Goal: Task Accomplishment & Management: Complete application form

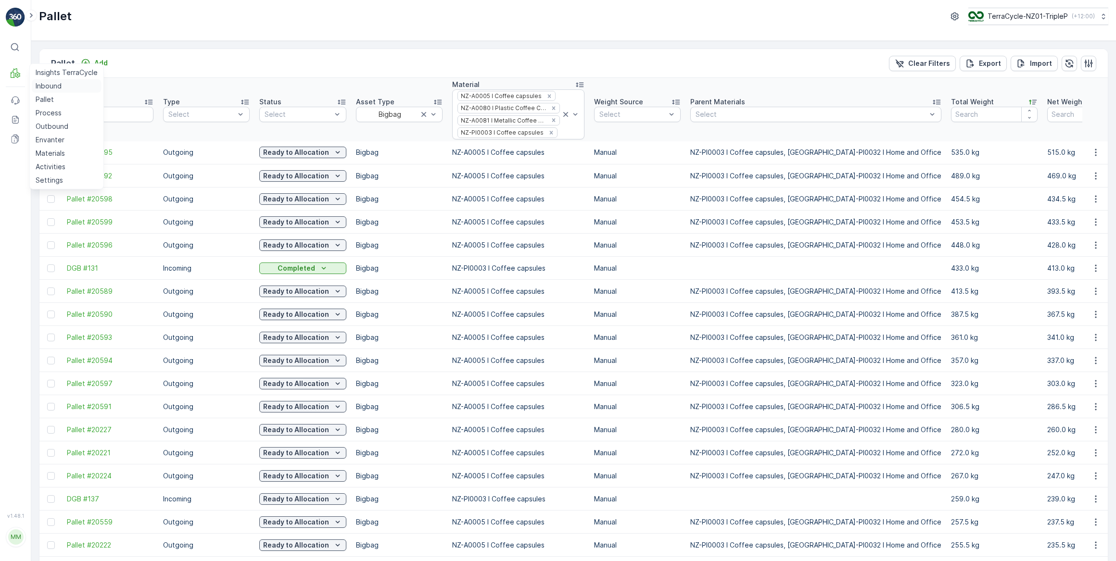
click at [40, 87] on p "Inbound" at bounding box center [49, 86] width 26 height 10
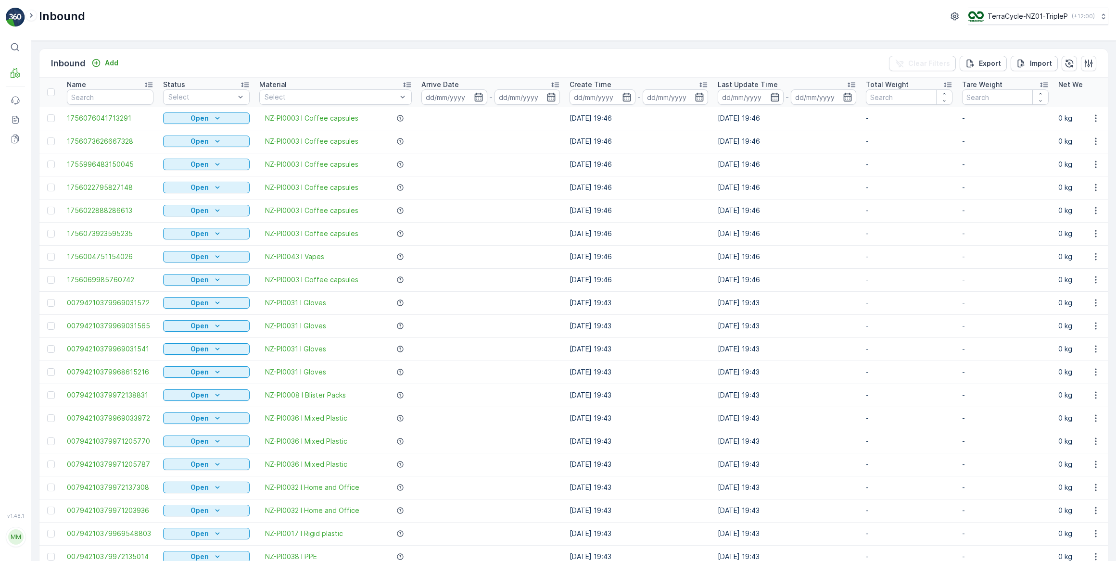
click at [201, 135] on div "Open" at bounding box center [206, 141] width 87 height 13
click at [208, 97] on div at bounding box center [201, 97] width 68 height 8
click at [202, 137] on div "Scanned" at bounding box center [206, 133] width 87 height 15
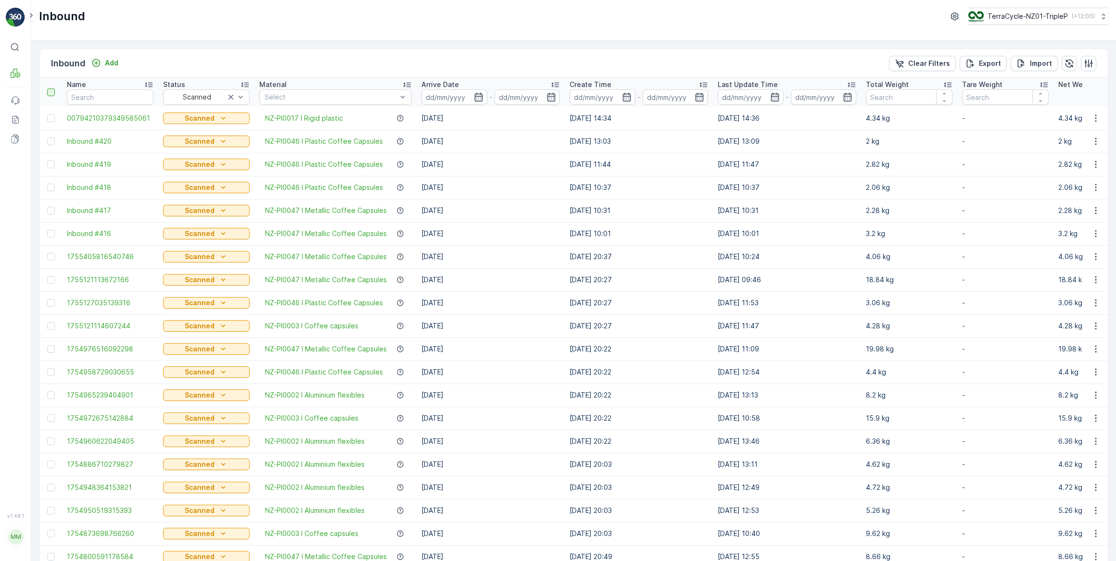
click at [50, 94] on div at bounding box center [51, 92] width 8 height 8
click at [52, 88] on input "checkbox" at bounding box center [52, 88] width 0 height 0
click at [51, 94] on icon at bounding box center [51, 92] width 7 height 7
click at [52, 88] on input "checkbox" at bounding box center [52, 88] width 0 height 0
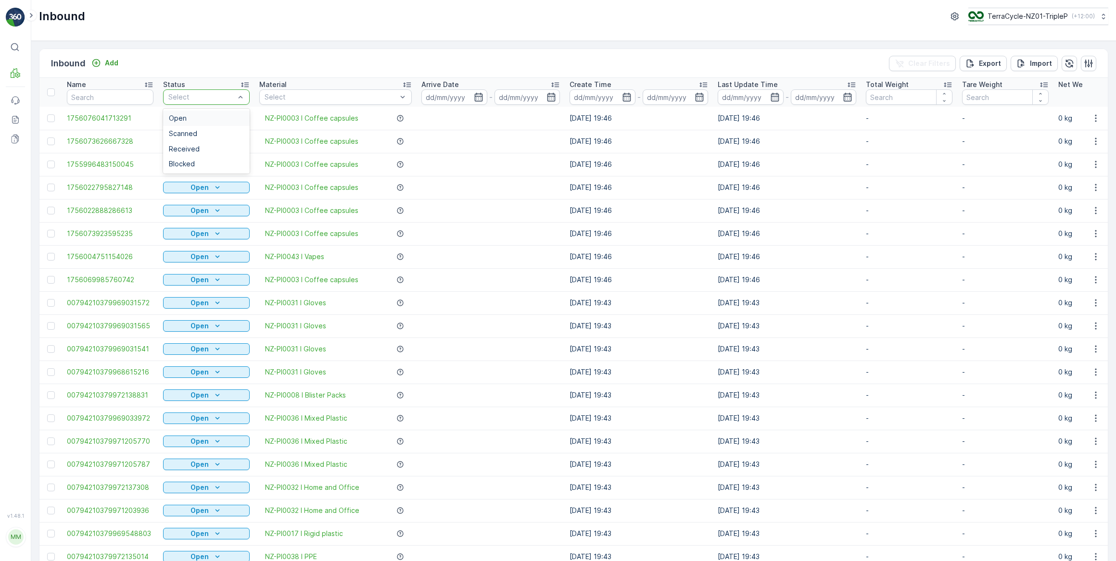
click at [217, 99] on div at bounding box center [201, 97] width 68 height 8
click at [200, 135] on div "Scanned" at bounding box center [206, 134] width 75 height 8
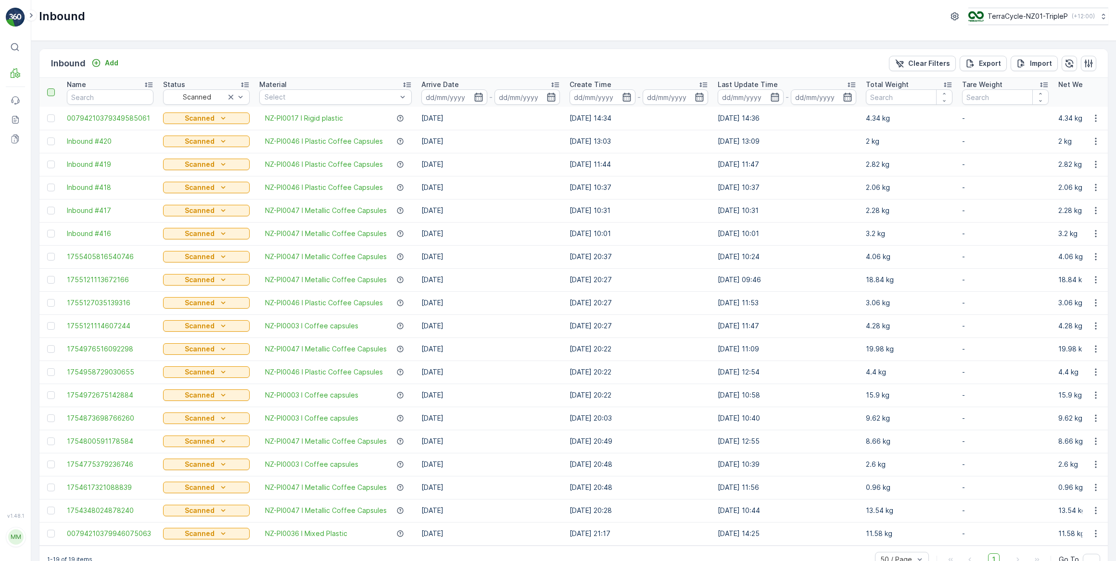
click at [49, 89] on div at bounding box center [51, 92] width 8 height 8
click at [52, 88] on input "checkbox" at bounding box center [52, 88] width 0 height 0
click at [49, 89] on icon at bounding box center [51, 92] width 7 height 7
click at [52, 88] on input "checkbox" at bounding box center [52, 88] width 0 height 0
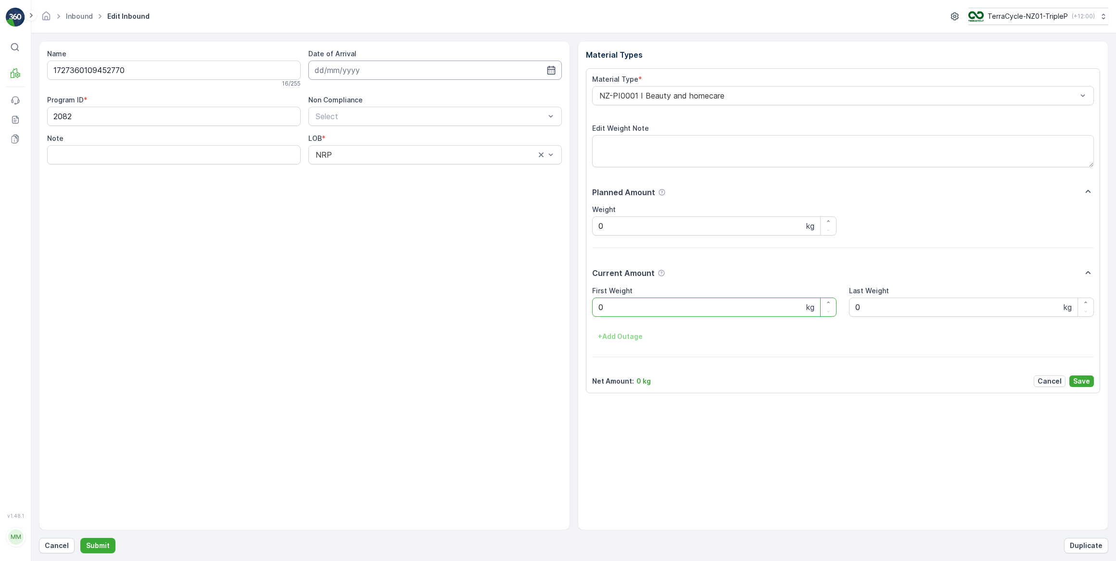
click at [393, 67] on input at bounding box center [434, 70] width 253 height 19
click at [356, 211] on div "26" at bounding box center [359, 207] width 15 height 15
type input "[DATE]"
drag, startPoint x: 608, startPoint y: 307, endPoint x: 591, endPoint y: 310, distance: 17.1
click at [592, 310] on Weight "0" at bounding box center [714, 307] width 245 height 19
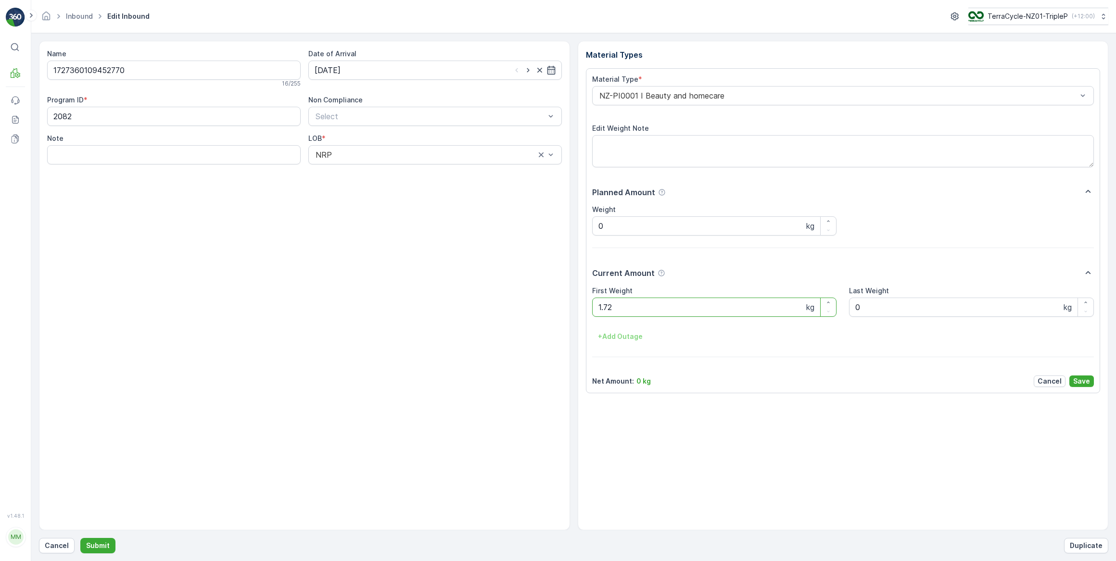
click at [80, 538] on button "Submit" at bounding box center [97, 545] width 35 height 15
click at [394, 80] on div "Date of Arrival" at bounding box center [434, 68] width 253 height 38
click at [395, 73] on input at bounding box center [434, 70] width 253 height 19
click at [364, 208] on div "26" at bounding box center [359, 207] width 15 height 15
type input "[DATE]"
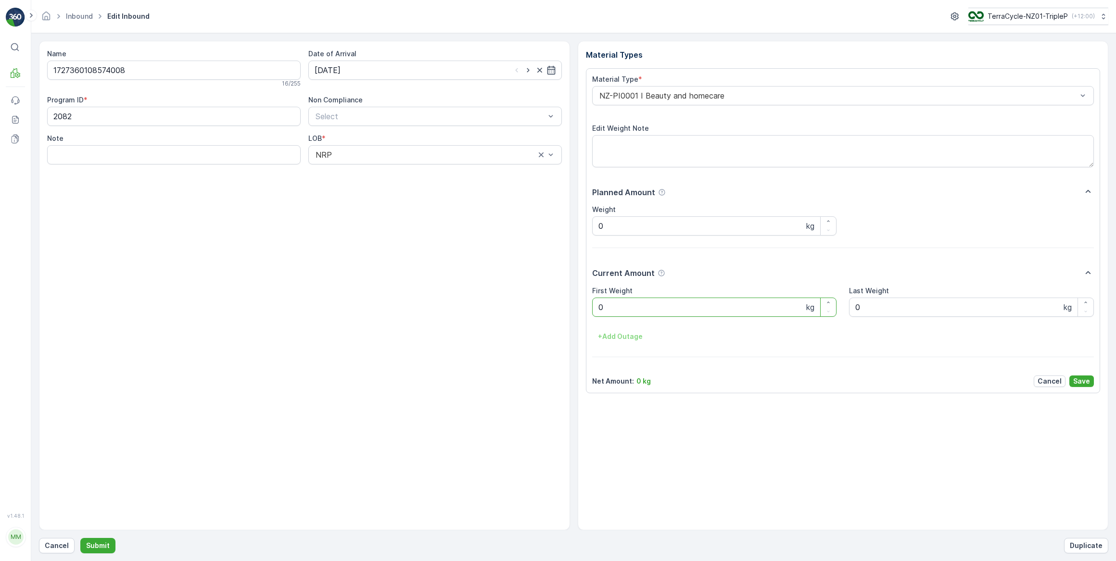
drag, startPoint x: 606, startPoint y: 303, endPoint x: 587, endPoint y: 311, distance: 20.5
click at [592, 308] on Weight "0" at bounding box center [714, 307] width 245 height 19
click at [80, 538] on button "Submit" at bounding box center [97, 545] width 35 height 15
click at [386, 72] on input at bounding box center [434, 70] width 253 height 19
click at [364, 206] on div "26" at bounding box center [359, 207] width 15 height 15
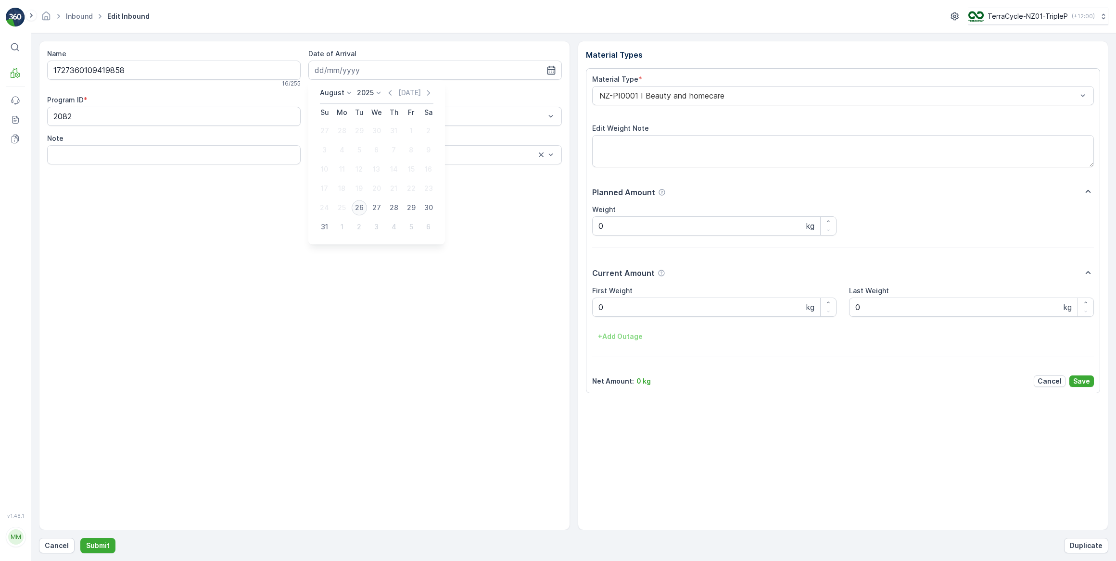
type input "[DATE]"
drag, startPoint x: 604, startPoint y: 306, endPoint x: 587, endPoint y: 310, distance: 17.7
click at [587, 310] on div "Material Type * NZ-PI0001 I Beauty and homecare Edit Weight Note Planned Amount…" at bounding box center [843, 230] width 515 height 325
click at [80, 538] on button "Submit" at bounding box center [97, 545] width 35 height 15
click at [354, 63] on input at bounding box center [434, 70] width 253 height 19
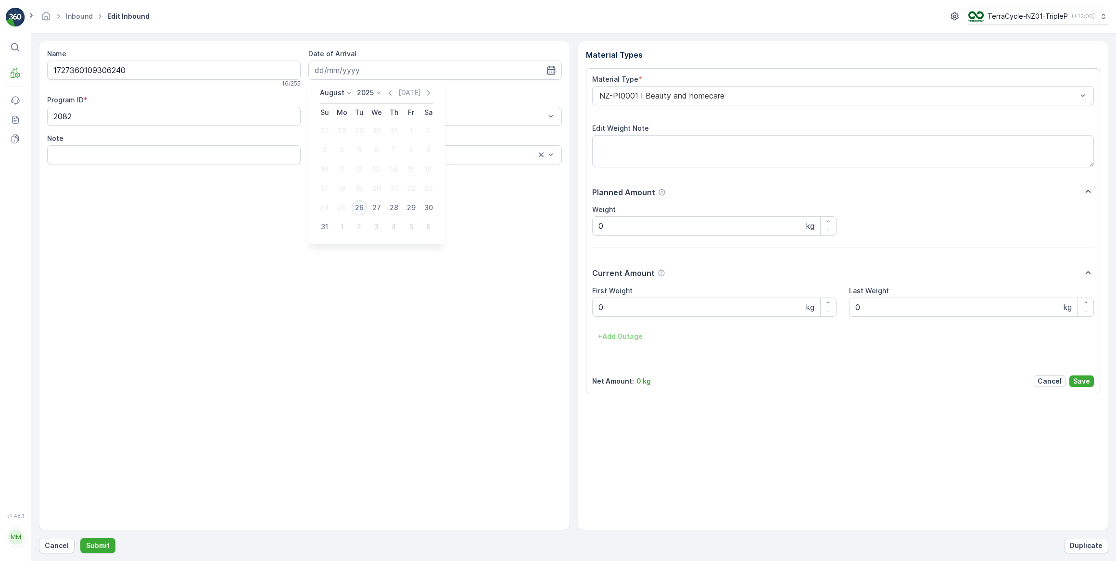
click at [361, 206] on div "26" at bounding box center [359, 207] width 15 height 15
type input "[DATE]"
drag, startPoint x: 611, startPoint y: 311, endPoint x: 591, endPoint y: 311, distance: 20.2
click at [591, 311] on div "Material Type * NZ-PI0001 I Beauty and homecare Edit Weight Note Planned Amount…" at bounding box center [843, 230] width 515 height 325
click at [80, 538] on button "Submit" at bounding box center [97, 545] width 35 height 15
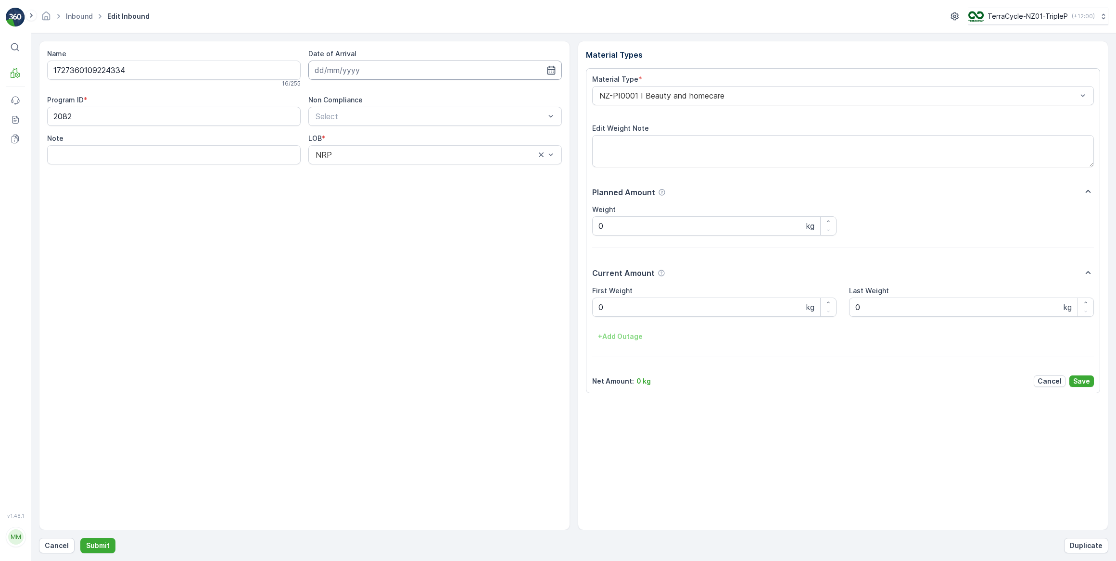
drag, startPoint x: 373, startPoint y: 70, endPoint x: 374, endPoint y: 78, distance: 8.2
click at [373, 71] on input at bounding box center [434, 70] width 253 height 19
click at [361, 207] on div "26" at bounding box center [359, 207] width 15 height 15
type input "[DATE]"
drag, startPoint x: 616, startPoint y: 307, endPoint x: 592, endPoint y: 308, distance: 23.6
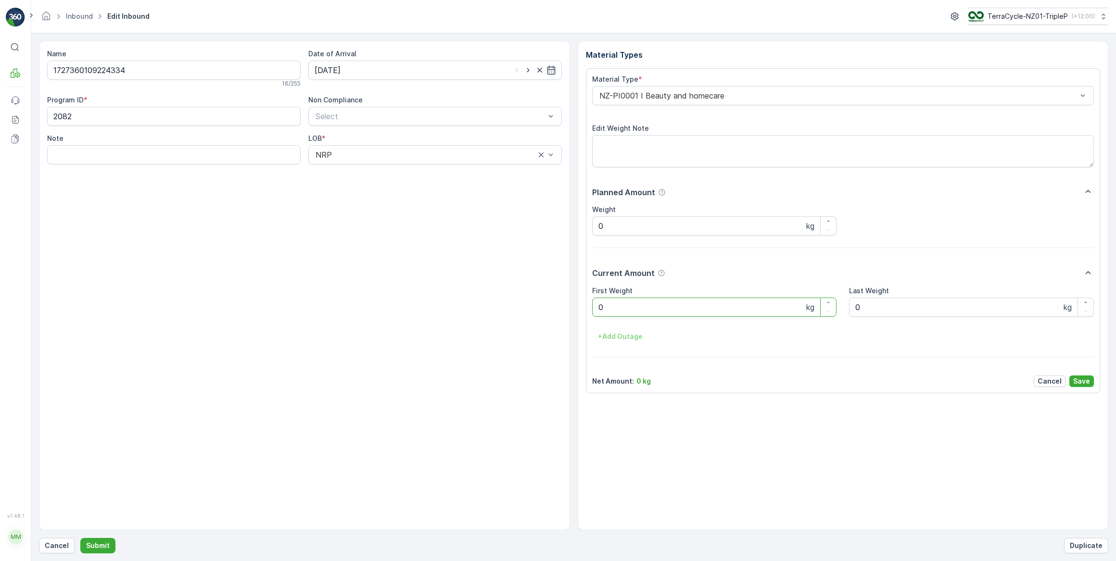
click at [592, 308] on Weight "0" at bounding box center [714, 307] width 245 height 19
click at [80, 538] on button "Submit" at bounding box center [97, 545] width 35 height 15
click at [460, 64] on input at bounding box center [434, 70] width 253 height 19
click at [357, 207] on div "26" at bounding box center [359, 207] width 15 height 15
type input "[DATE]"
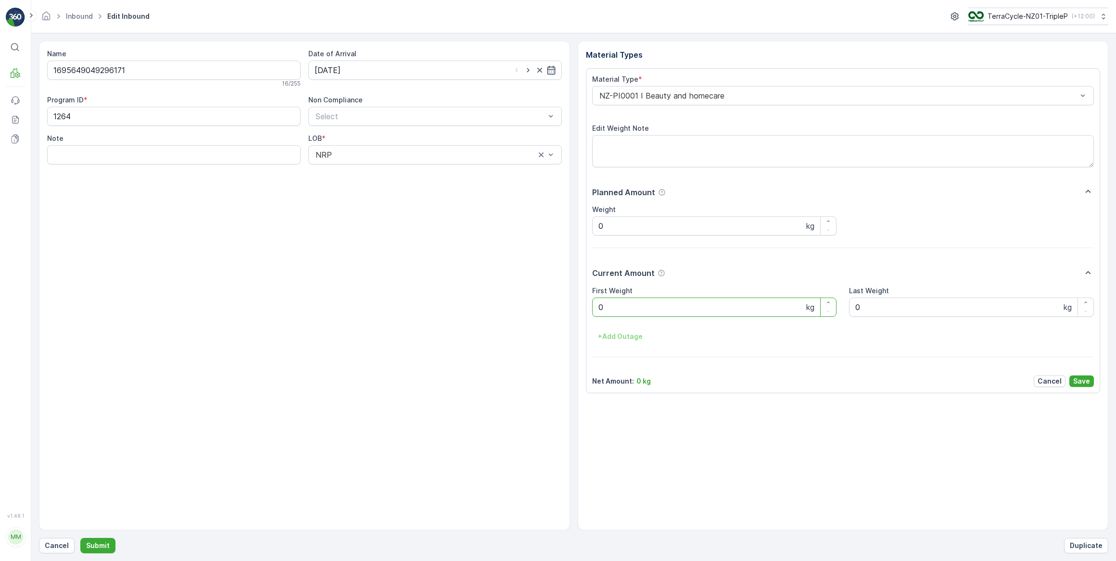
click at [595, 314] on Weight "0" at bounding box center [714, 307] width 245 height 19
click at [80, 538] on button "Submit" at bounding box center [97, 545] width 35 height 15
click at [340, 71] on input at bounding box center [434, 70] width 253 height 19
click at [362, 211] on div "26" at bounding box center [359, 207] width 15 height 15
type input "[DATE]"
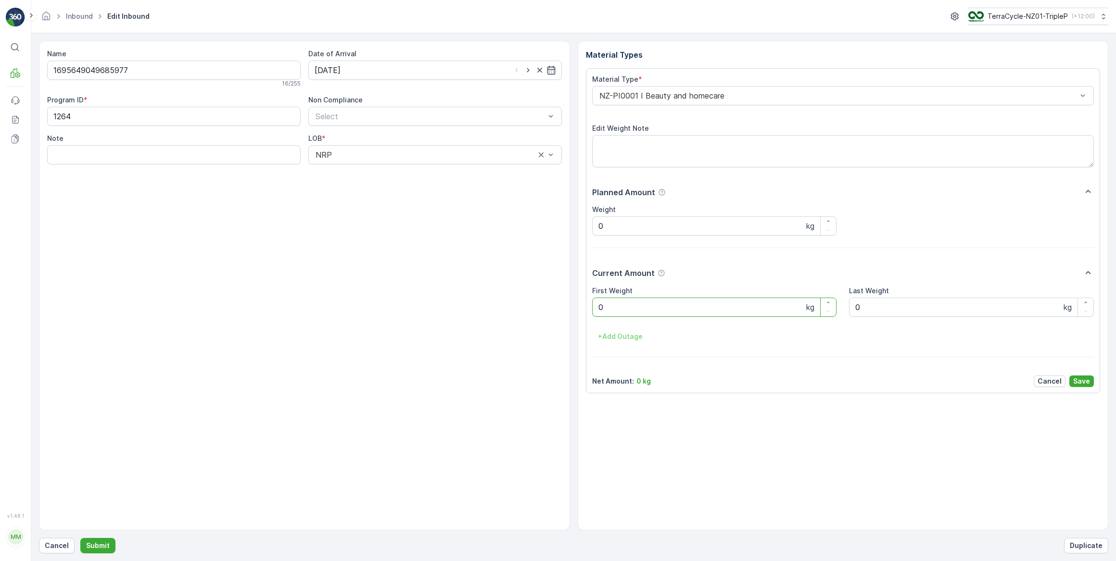
drag, startPoint x: 620, startPoint y: 310, endPoint x: 590, endPoint y: 310, distance: 30.8
click at [590, 310] on div "Material Type * NZ-PI0001 I Beauty and homecare Edit Weight Note Planned Amount…" at bounding box center [843, 230] width 515 height 325
click at [80, 538] on button "Submit" at bounding box center [97, 545] width 35 height 15
click at [460, 68] on input at bounding box center [434, 70] width 253 height 19
click at [361, 208] on div "26" at bounding box center [359, 207] width 15 height 15
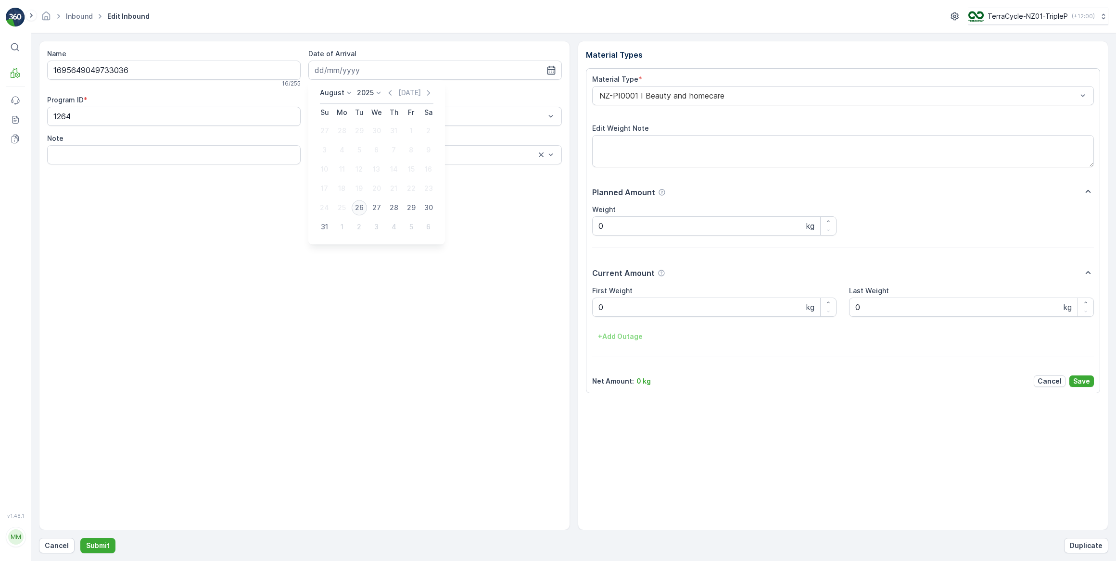
type input "[DATE]"
drag, startPoint x: 611, startPoint y: 305, endPoint x: 596, endPoint y: 312, distance: 16.4
click at [596, 308] on Weight "0" at bounding box center [714, 307] width 245 height 19
click at [80, 538] on button "Submit" at bounding box center [97, 545] width 35 height 15
click at [370, 72] on input at bounding box center [434, 70] width 253 height 19
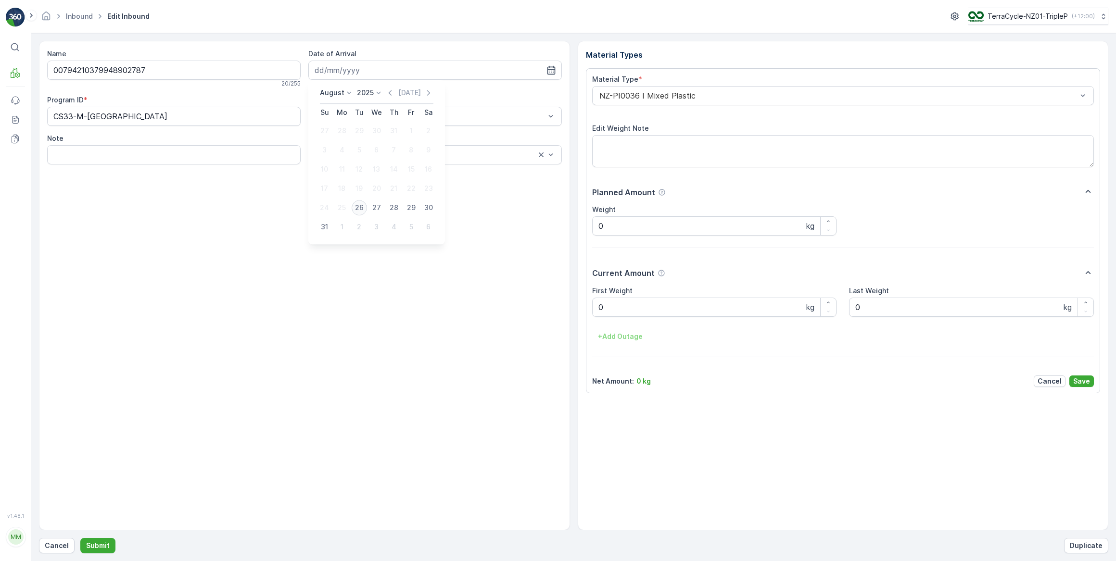
click at [358, 208] on div "26" at bounding box center [359, 207] width 15 height 15
type input "[DATE]"
drag, startPoint x: 618, startPoint y: 308, endPoint x: 593, endPoint y: 312, distance: 25.9
click at [593, 312] on Weight "0" at bounding box center [714, 307] width 245 height 19
click at [80, 538] on button "Submit" at bounding box center [97, 545] width 35 height 15
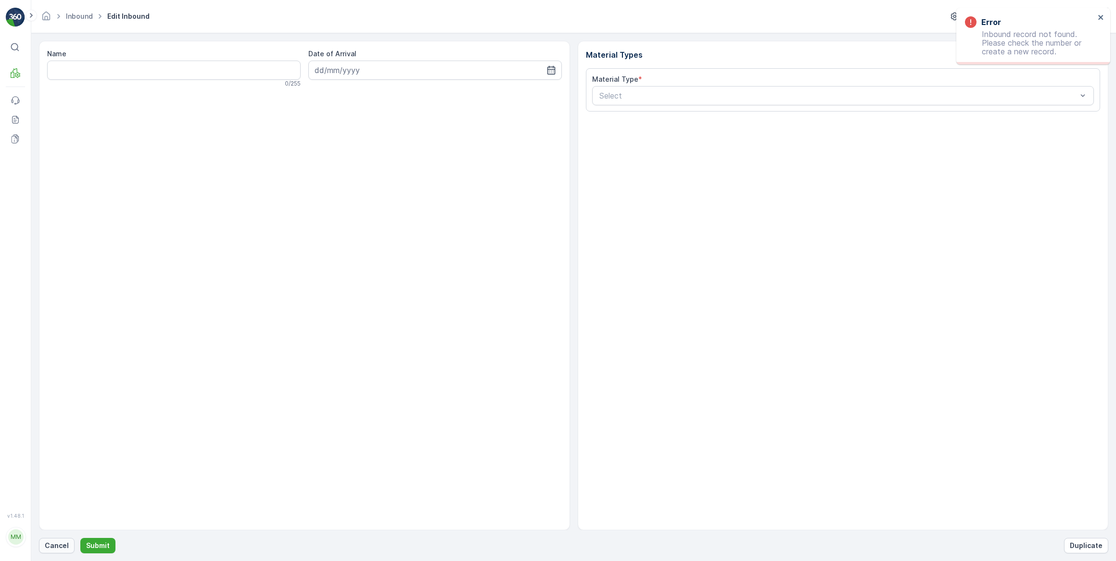
click at [60, 549] on p "Cancel" at bounding box center [57, 546] width 24 height 10
click at [46, 547] on p "Cancel" at bounding box center [57, 546] width 24 height 10
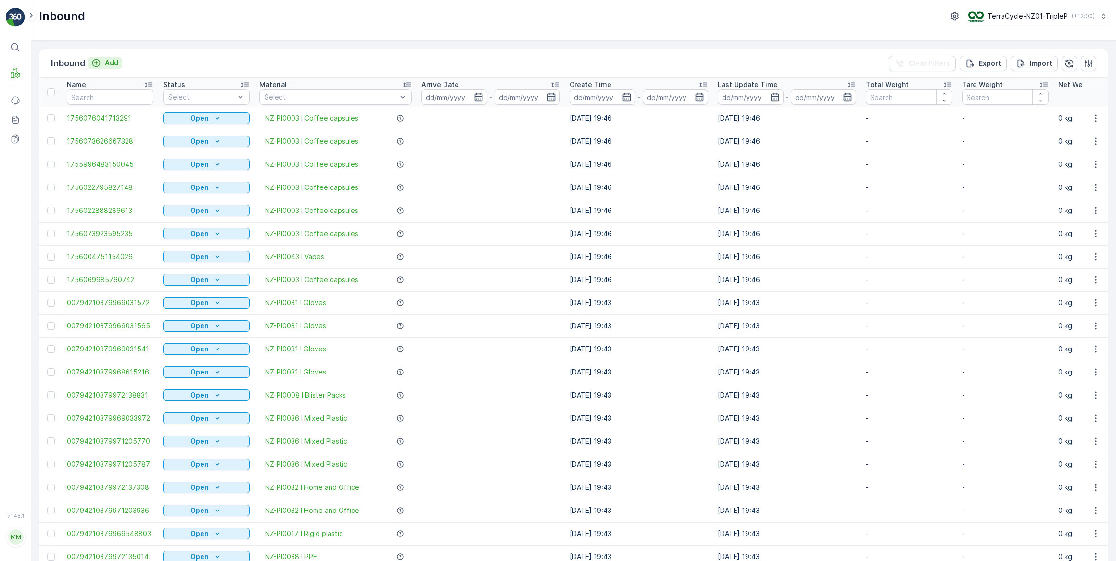
click at [100, 63] on icon "Add" at bounding box center [96, 63] width 8 height 8
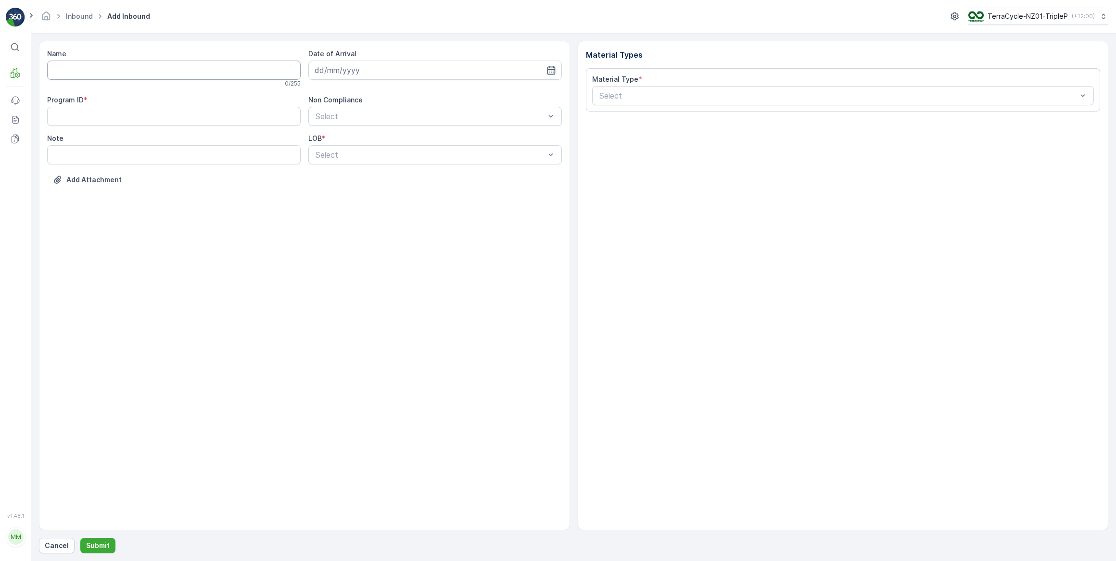
click at [98, 72] on input "Name" at bounding box center [173, 70] width 253 height 19
type input "00794210379927247137"
click at [80, 538] on button "Submit" at bounding box center [97, 545] width 35 height 15
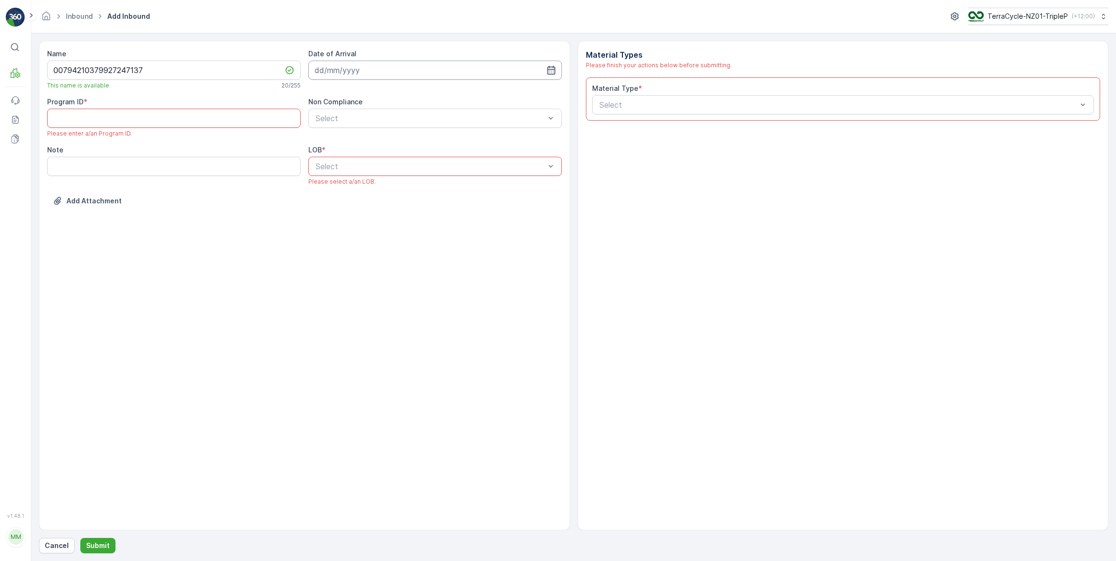
click at [378, 73] on input at bounding box center [434, 70] width 253 height 19
click at [355, 206] on div "26" at bounding box center [359, 207] width 15 height 15
type input "[DATE]"
click at [354, 120] on div at bounding box center [429, 118] width 231 height 9
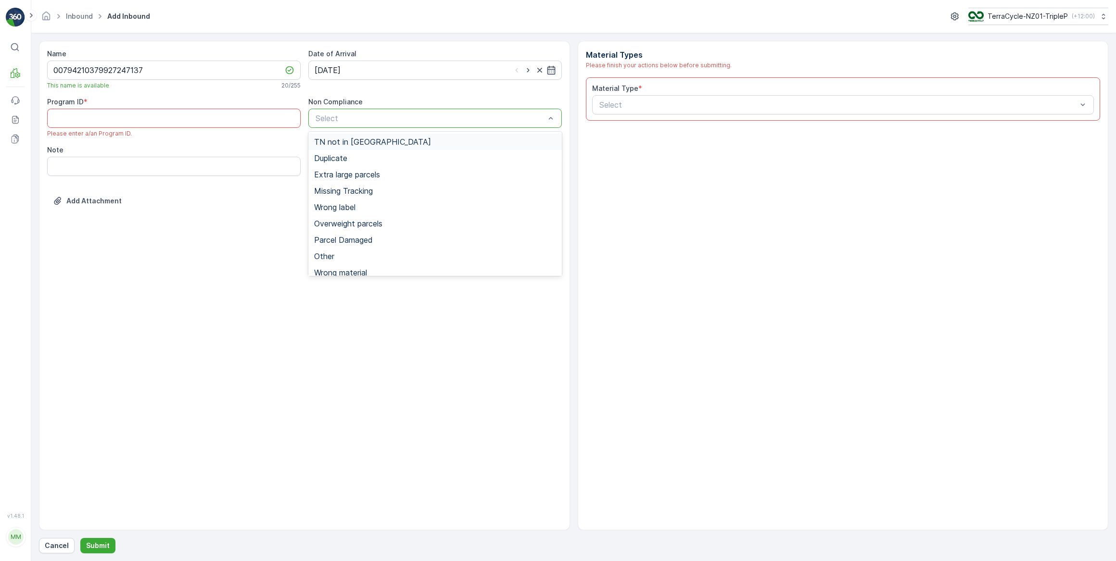
click at [349, 142] on span "TN not in [GEOGRAPHIC_DATA]" at bounding box center [372, 142] width 117 height 9
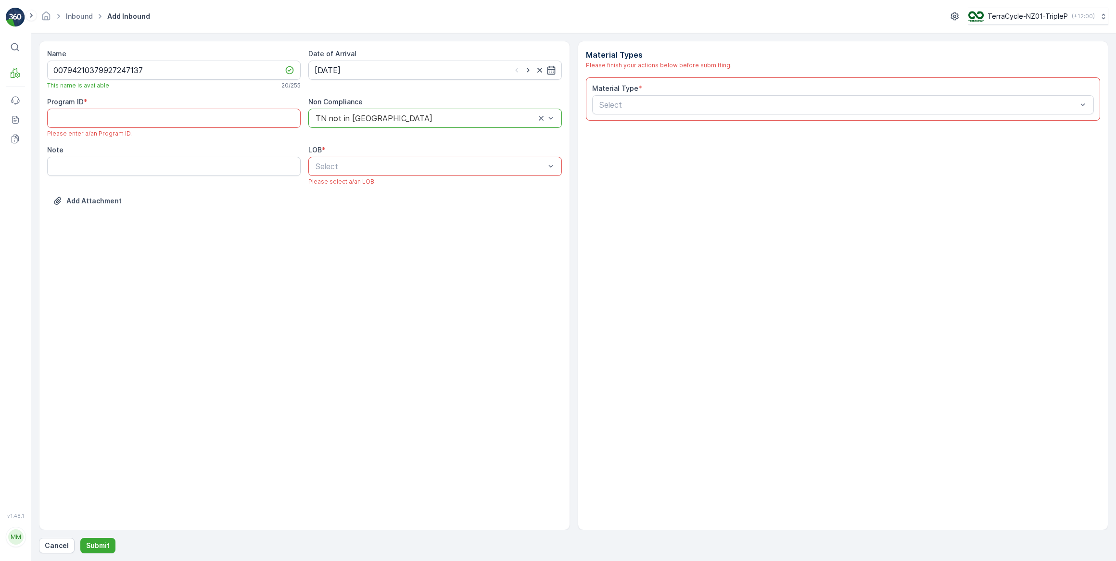
click at [364, 168] on div at bounding box center [429, 166] width 231 height 9
click at [313, 204] on div "ZWB" at bounding box center [434, 206] width 253 height 16
click at [181, 118] on ID "Program ID" at bounding box center [173, 118] width 253 height 19
type ID "cs24"
click at [633, 101] on div at bounding box center [838, 105] width 480 height 9
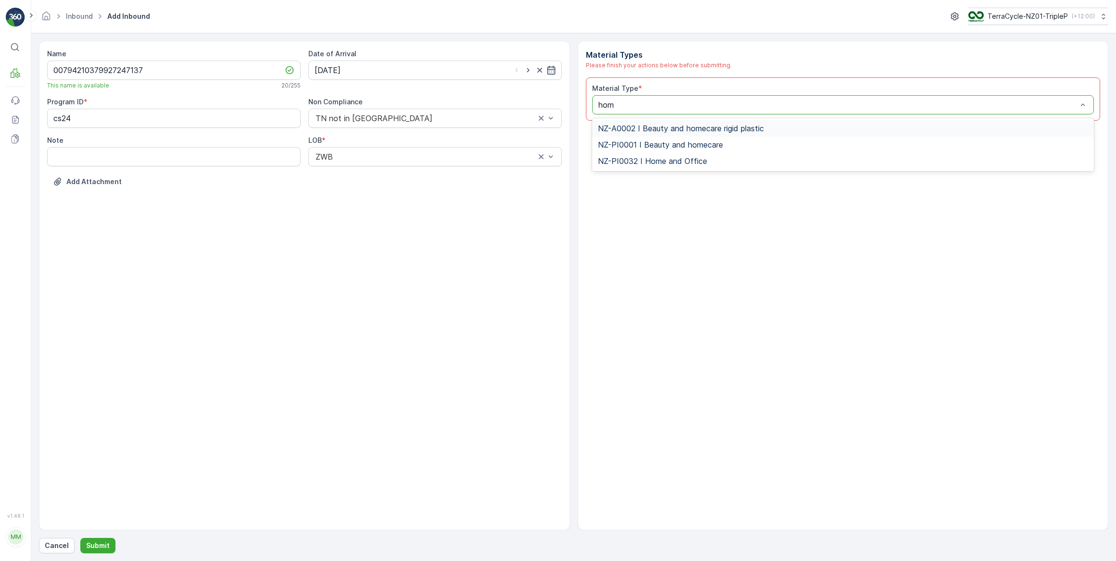
type input "home"
click at [677, 164] on span "NZ-PI0032 I Home and Office" at bounding box center [652, 161] width 109 height 9
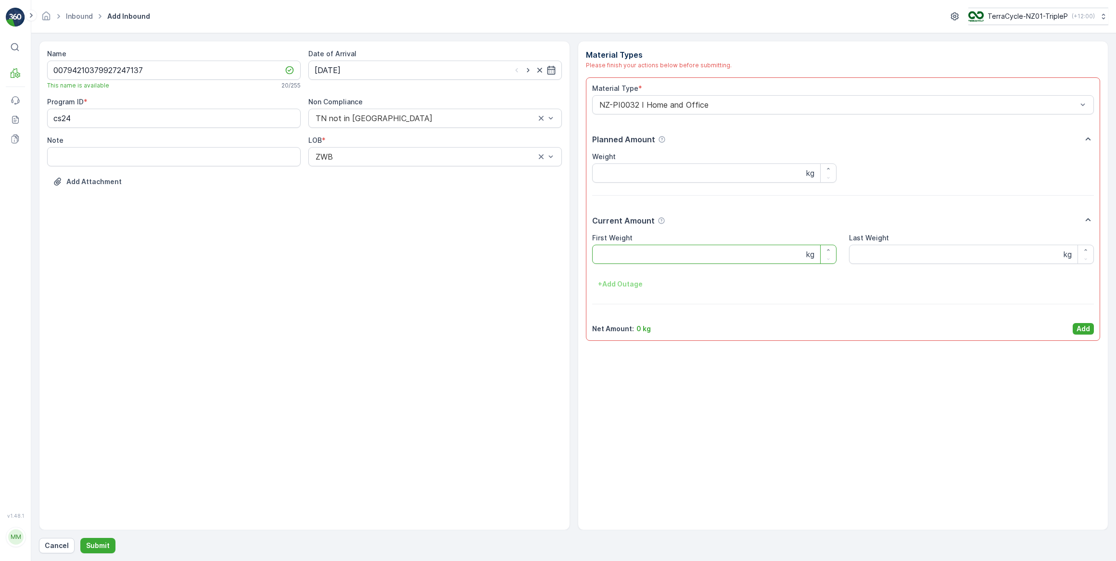
click at [604, 253] on Weight "First Weight" at bounding box center [714, 254] width 245 height 19
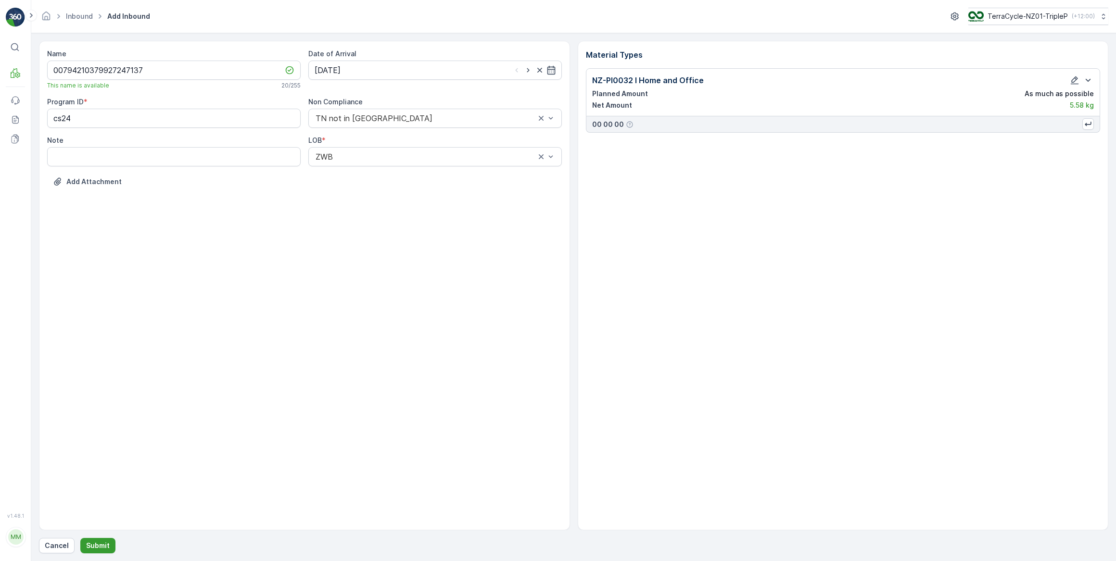
click at [105, 545] on p "Submit" at bounding box center [98, 546] width 24 height 10
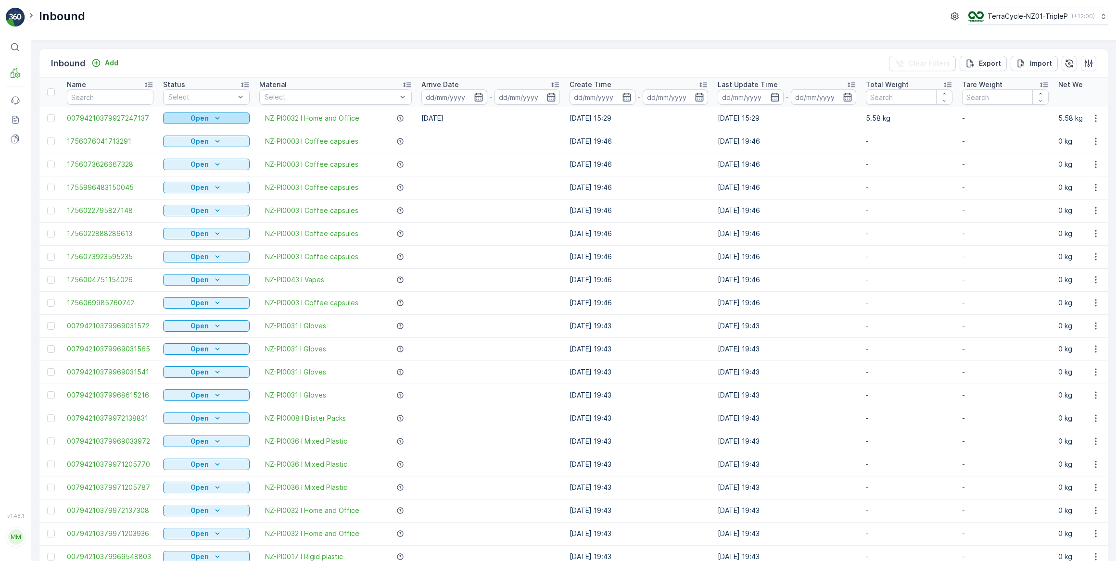
click at [201, 117] on p "Open" at bounding box center [199, 118] width 18 height 10
click at [191, 145] on span "Scanned" at bounding box center [183, 146] width 28 height 10
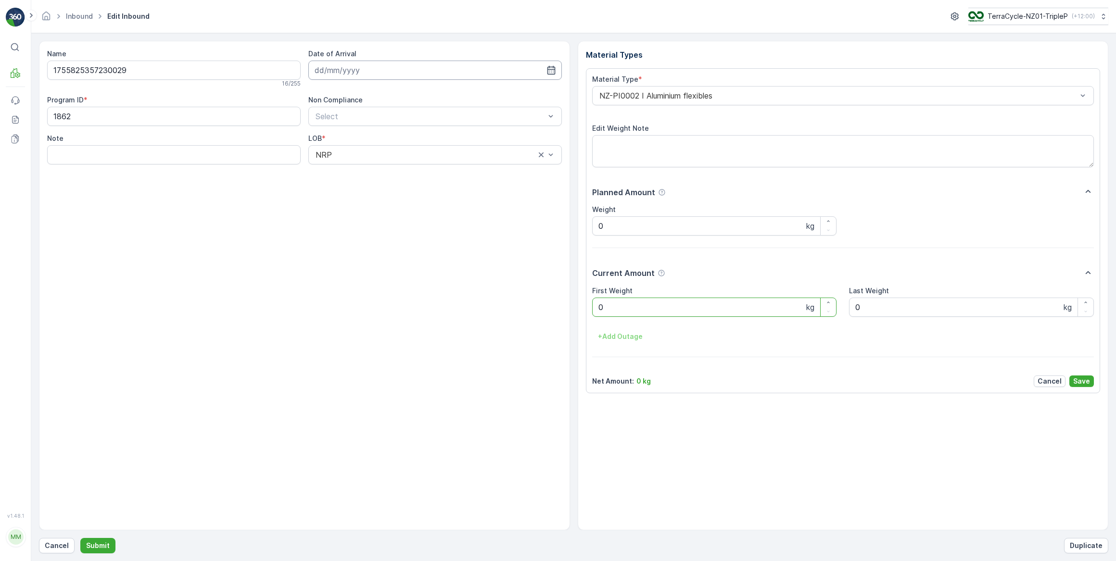
click at [361, 68] on input at bounding box center [434, 70] width 253 height 19
click at [356, 203] on div "26" at bounding box center [359, 207] width 15 height 15
type input "[DATE]"
drag, startPoint x: 606, startPoint y: 310, endPoint x: 592, endPoint y: 309, distance: 13.5
click at [592, 309] on Weight "0" at bounding box center [714, 307] width 245 height 19
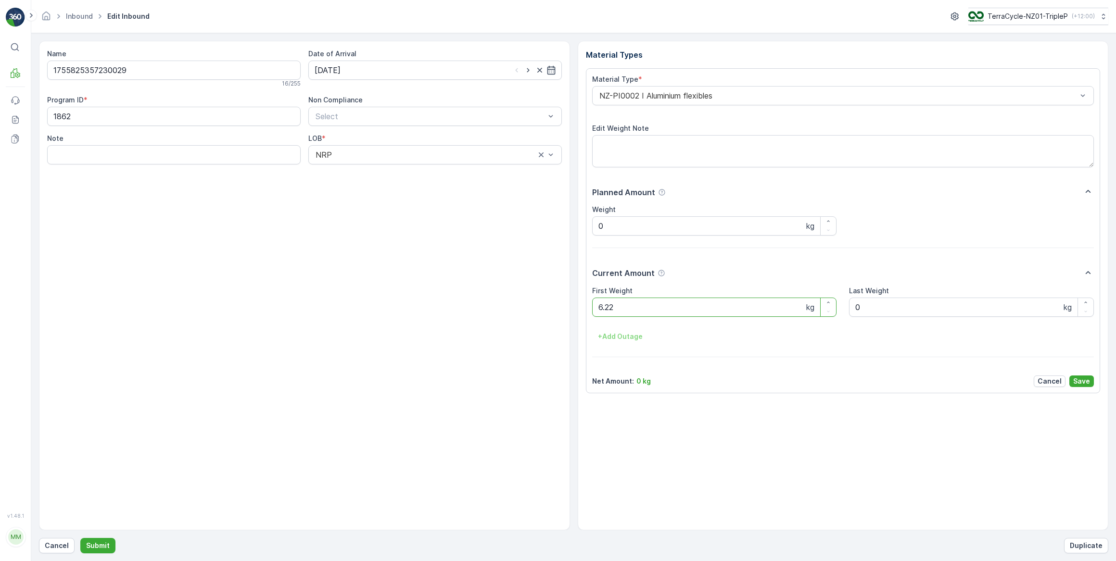
click at [80, 538] on button "Submit" at bounding box center [97, 545] width 35 height 15
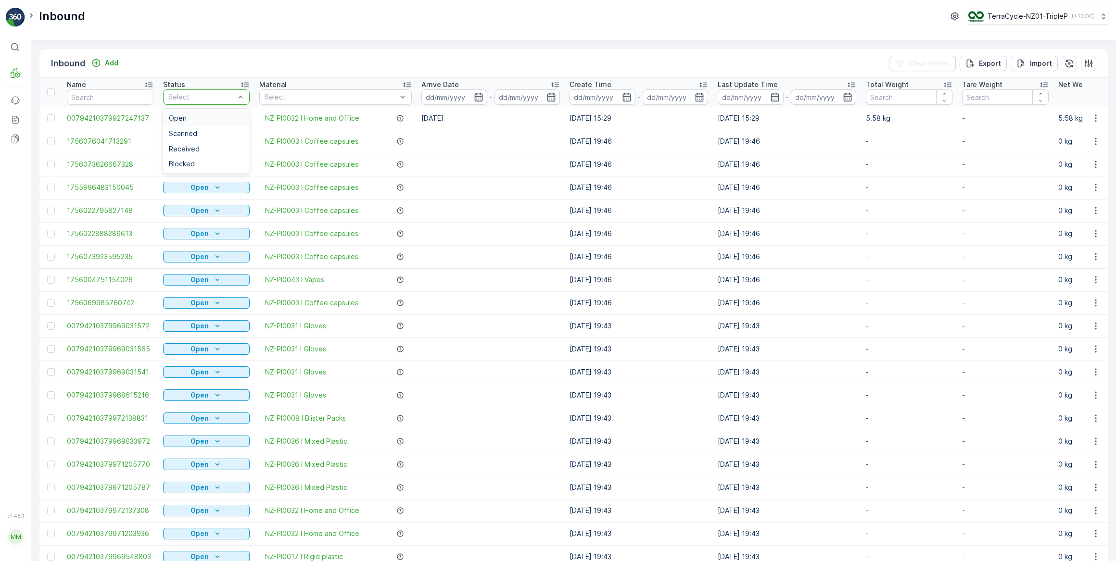
click at [218, 98] on div at bounding box center [201, 97] width 68 height 8
click at [192, 130] on span "Scanned" at bounding box center [183, 134] width 28 height 8
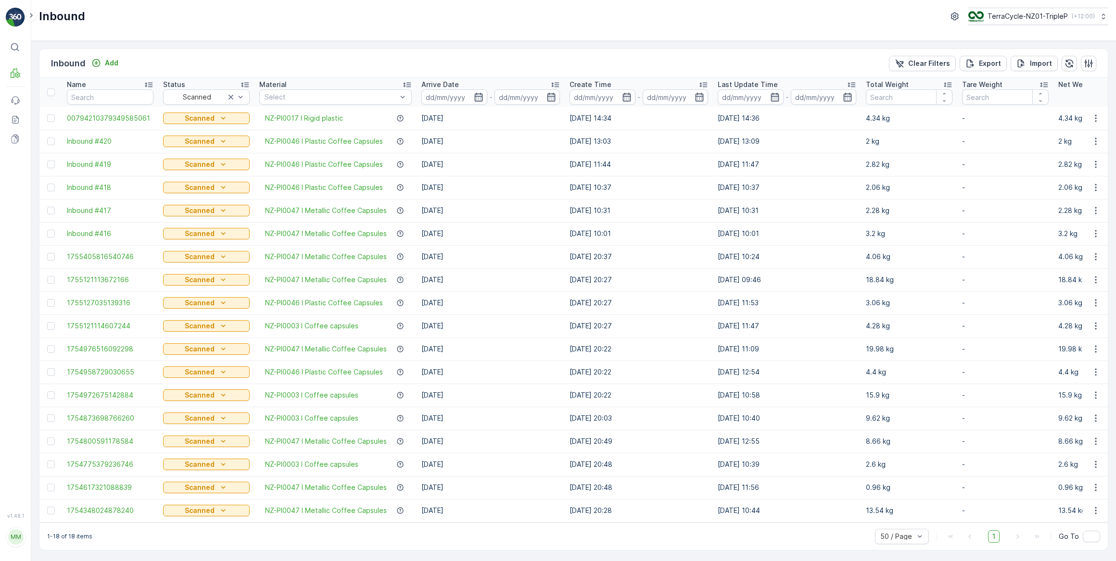
scroll to position [1, 0]
